Goal: Task Accomplishment & Management: Complete application form

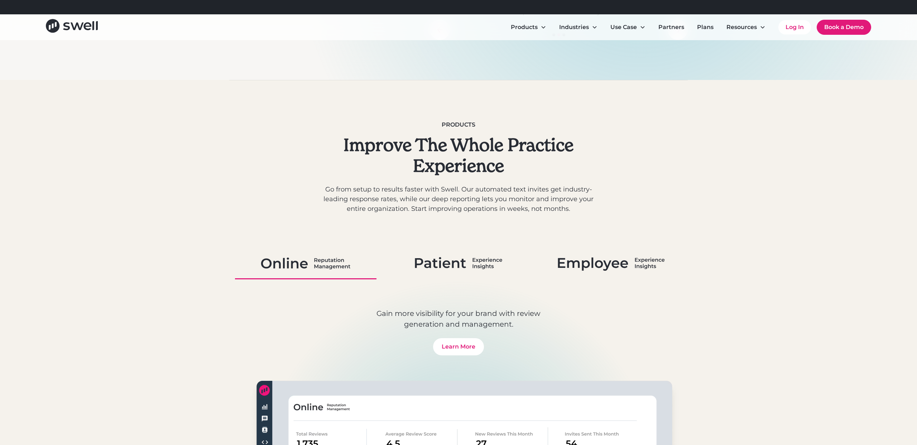
scroll to position [292, 0]
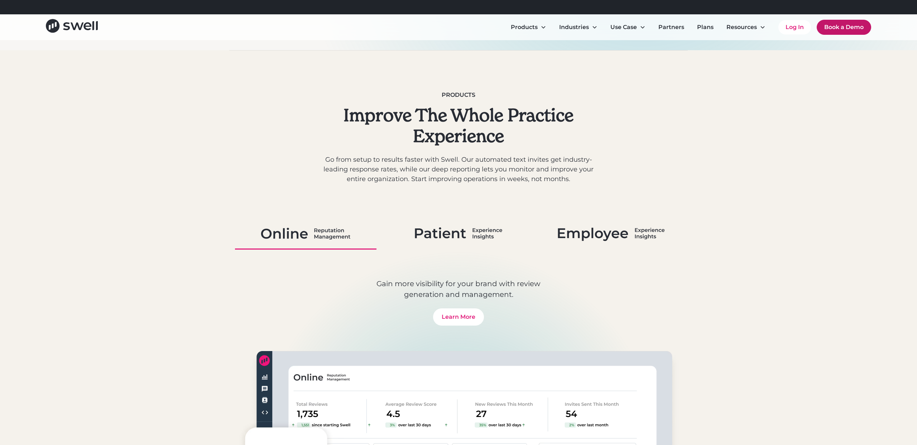
click at [839, 29] on link "Book a Demo" at bounding box center [844, 27] width 54 height 15
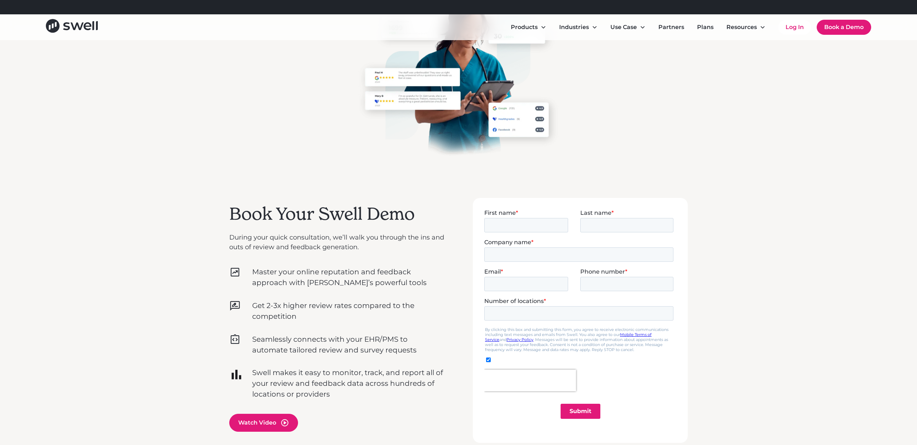
scroll to position [62, 0]
click at [525, 225] on input "First name *" at bounding box center [526, 224] width 84 height 14
type input "Brian"
type input "Giardino"
type input "The Macallan Group"
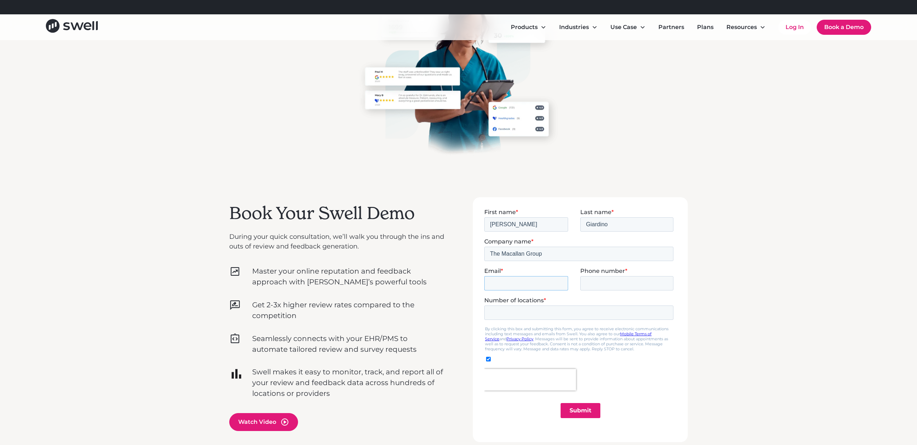
click at [527, 284] on input "Email *" at bounding box center [526, 283] width 84 height 14
type input "t"
type input "brian@themg.co"
type input "2012486713"
click at [530, 315] on input "Number of locations *" at bounding box center [578, 312] width 189 height 14
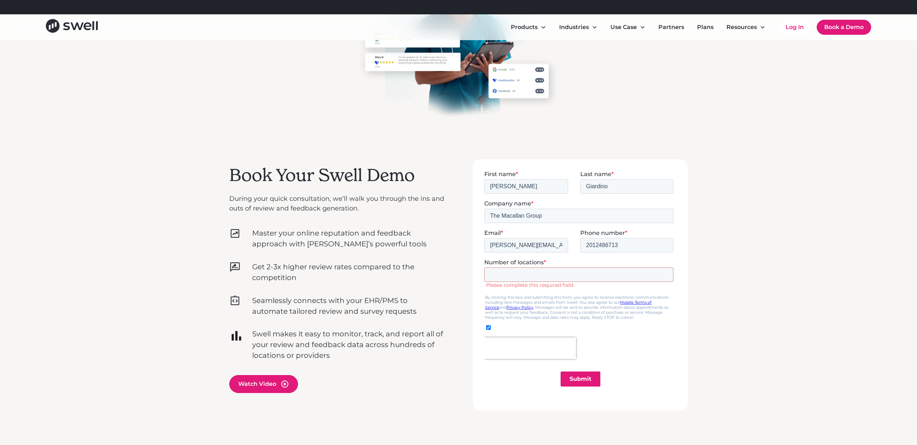
click at [640, 276] on input "Number of locations *" at bounding box center [578, 274] width 189 height 14
click at [662, 271] on input "Number of locations *" at bounding box center [578, 273] width 189 height 14
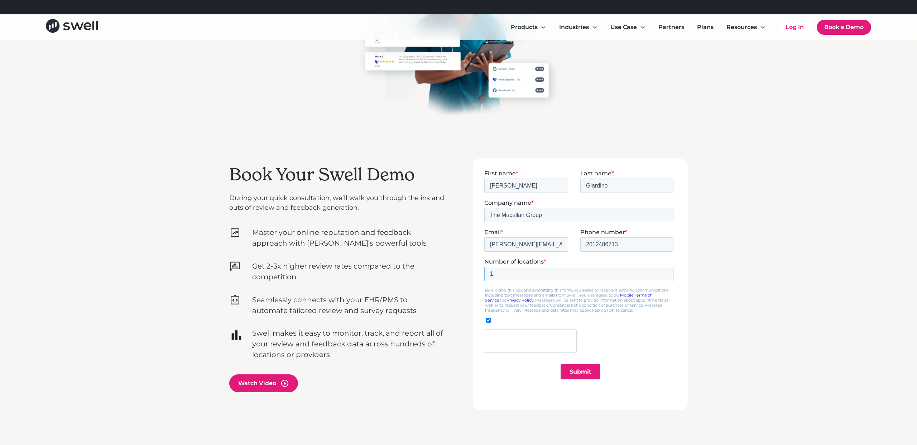
type input "1"
click at [666, 272] on input "1" at bounding box center [578, 273] width 189 height 14
click at [594, 375] on input "Submit" at bounding box center [581, 371] width 40 height 15
click at [532, 183] on input "First name *" at bounding box center [526, 185] width 84 height 14
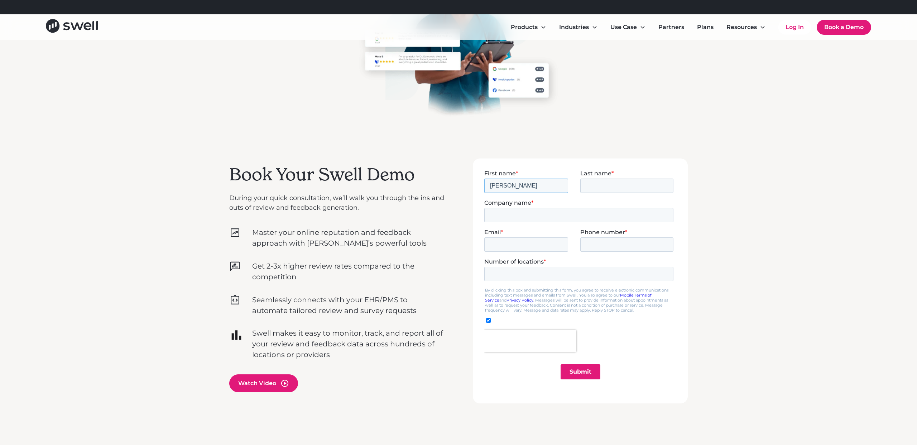
type input "Brian"
type input "Giardino"
drag, startPoint x: 538, startPoint y: 185, endPoint x: 455, endPoint y: 180, distance: 83.2
click html "First name * Brian Last name * Giardino Company name * Email * Phone number * N…"
type input "Michael"
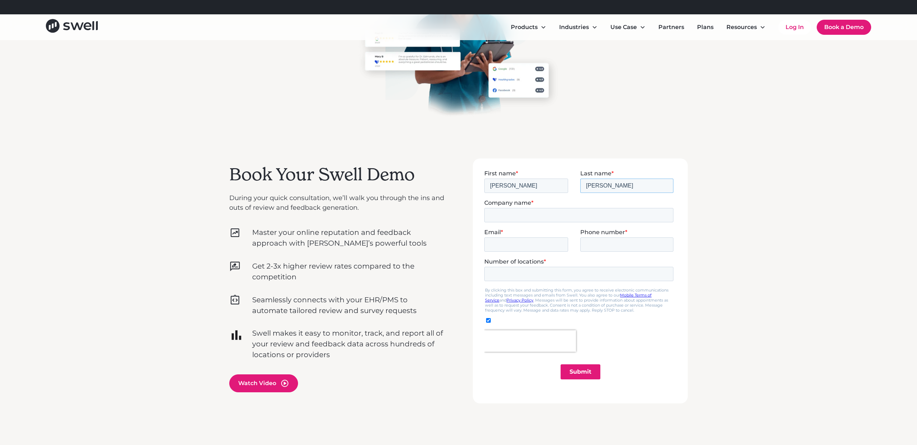
type input "Sloan"
type input "The Macallan Group"
click at [508, 243] on input "Email *" at bounding box center [526, 244] width 84 height 14
type input "mike@themg.co"
type input "2012486713"
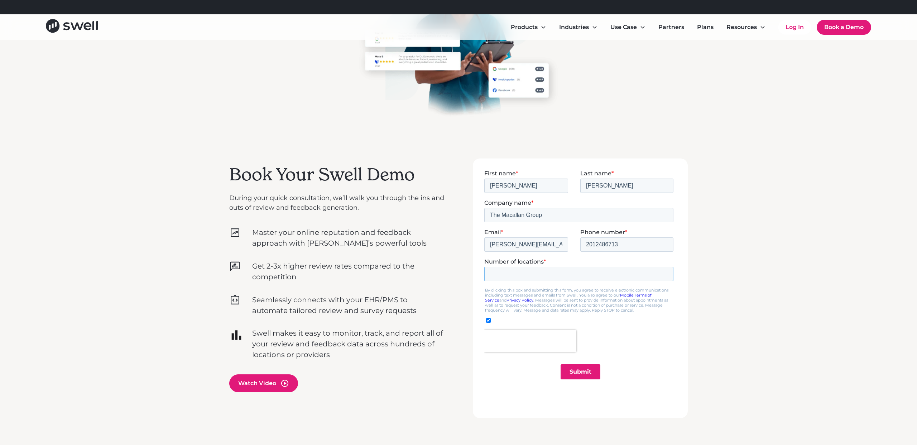
click at [525, 276] on input "Number of locations *" at bounding box center [578, 273] width 189 height 14
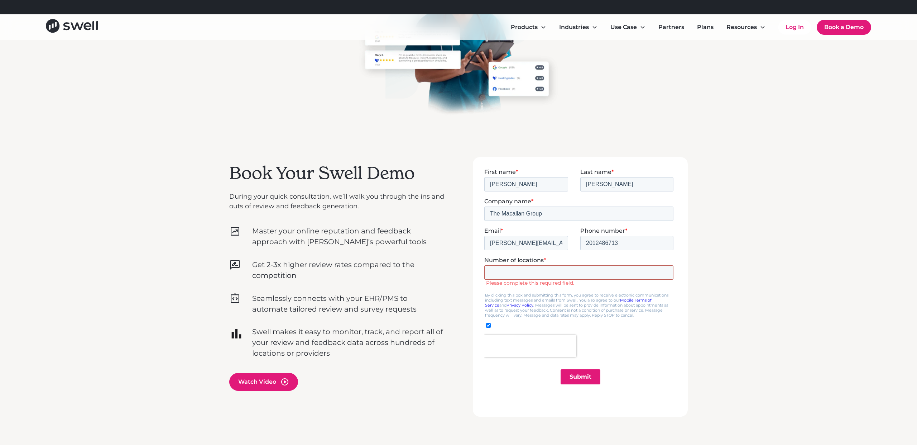
click at [610, 271] on input "Number of locations *" at bounding box center [578, 272] width 189 height 14
click at [668, 270] on input "Number of locations *" at bounding box center [578, 272] width 189 height 14
type input "1"
click at [665, 271] on input "1" at bounding box center [578, 272] width 189 height 14
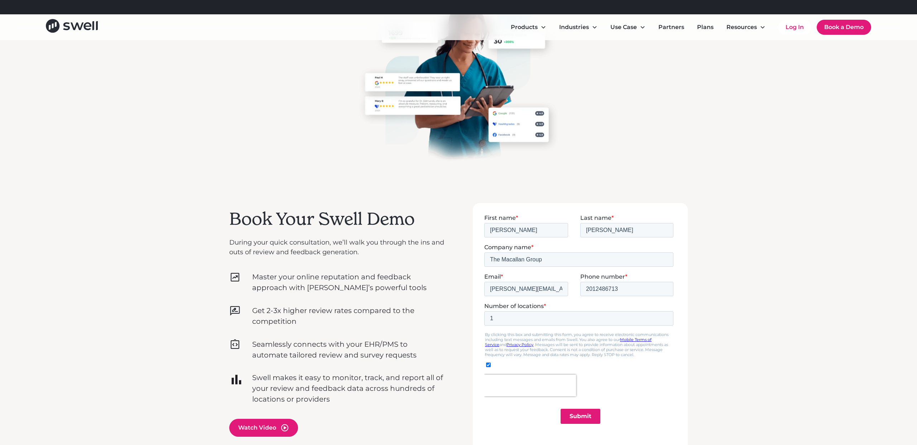
scroll to position [47, 0]
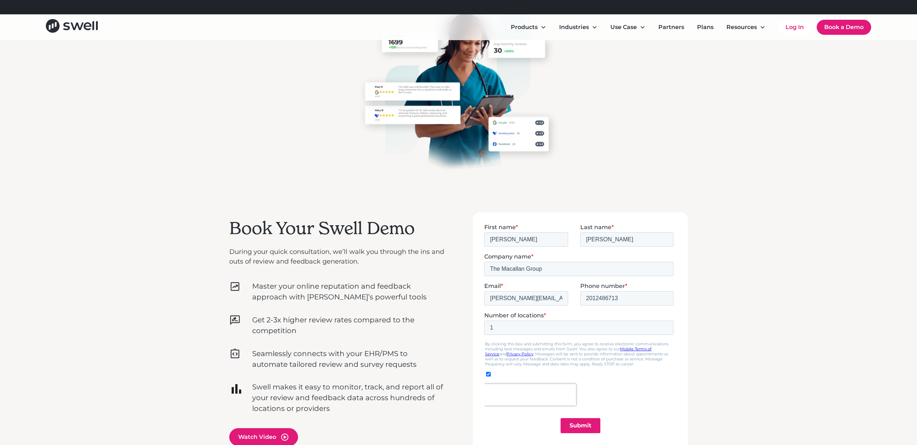
click at [591, 421] on input "Submit" at bounding box center [581, 424] width 40 height 15
